Goal: Task Accomplishment & Management: Use online tool/utility

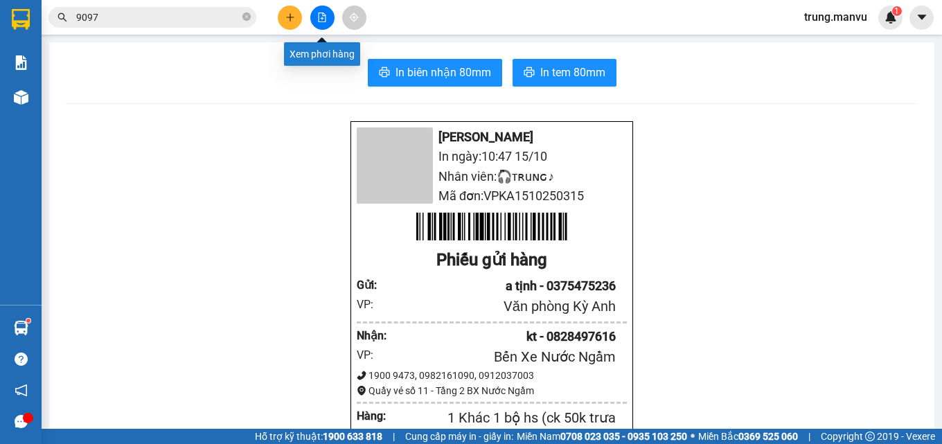
click at [325, 11] on button at bounding box center [322, 18] width 24 height 24
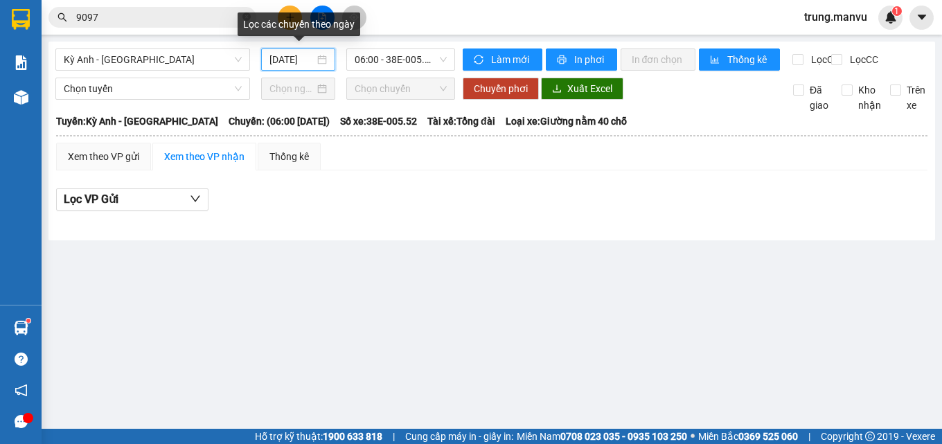
click at [295, 62] on input "[DATE]" at bounding box center [292, 59] width 46 height 15
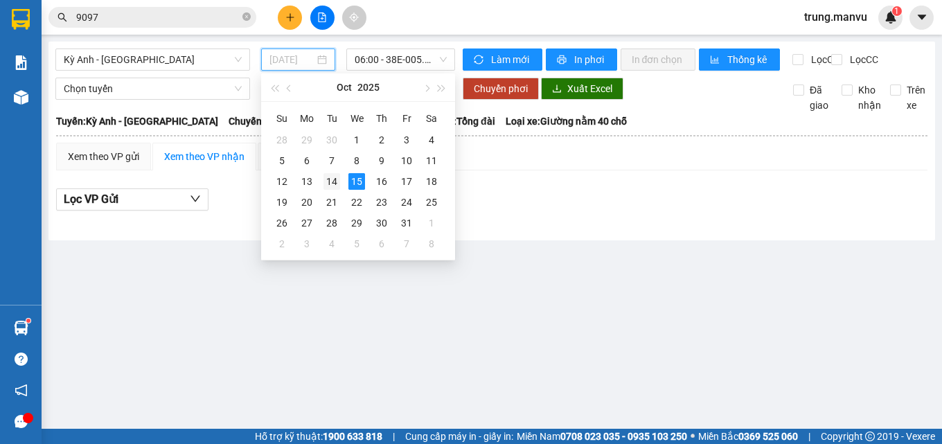
click at [337, 180] on div "14" at bounding box center [331, 181] width 17 height 17
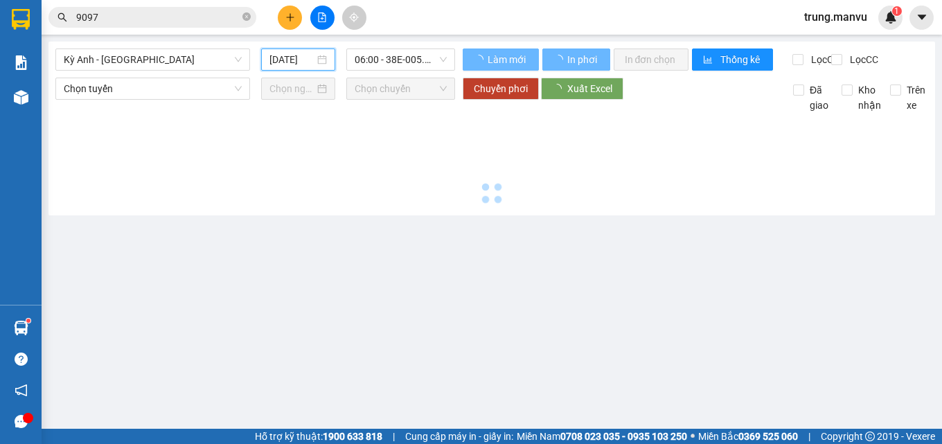
type input "[DATE]"
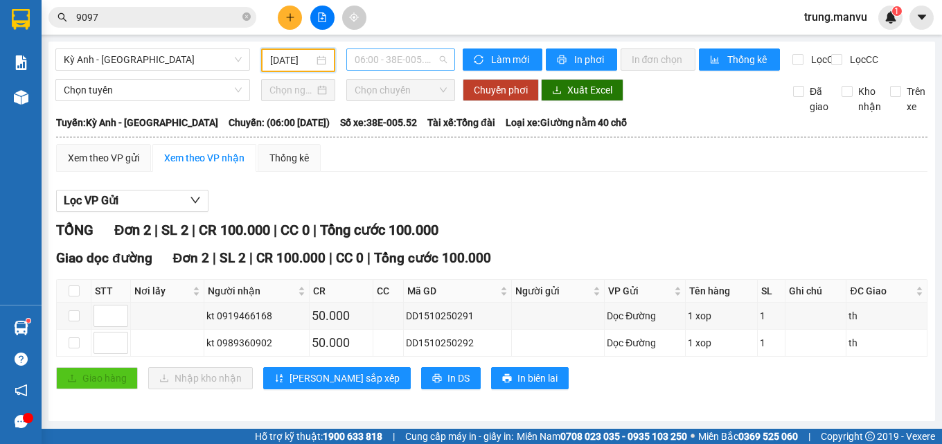
click at [413, 64] on span "06:00 - 38E-005.52" at bounding box center [401, 59] width 92 height 21
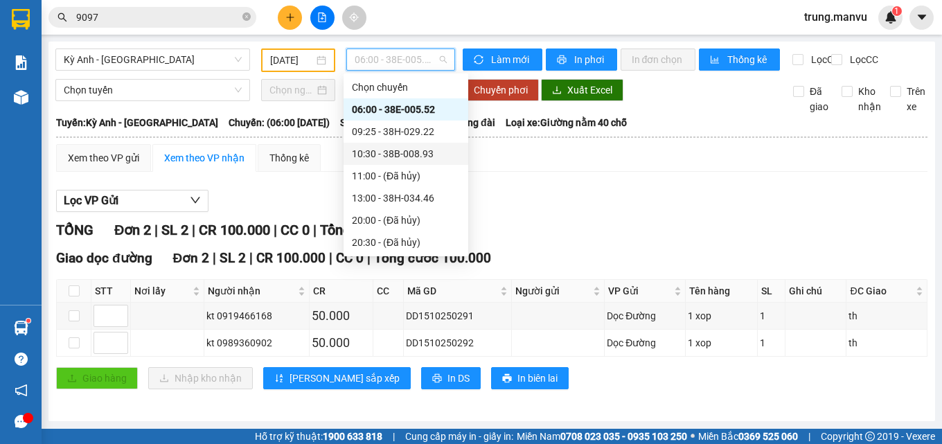
click at [426, 158] on div "10:30 - 38B-008.93" at bounding box center [406, 153] width 108 height 15
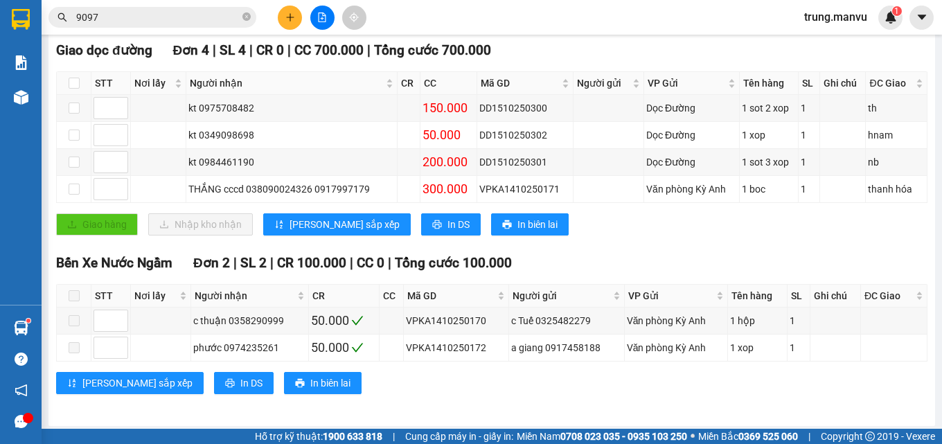
scroll to position [53, 0]
